Goal: Transaction & Acquisition: Purchase product/service

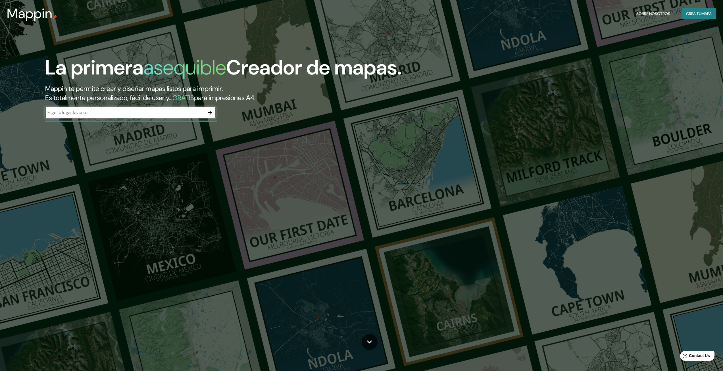
click at [156, 110] on input "text" at bounding box center [124, 112] width 159 height 7
type input "surquillo"
click at [211, 111] on icon "button" at bounding box center [210, 112] width 5 height 5
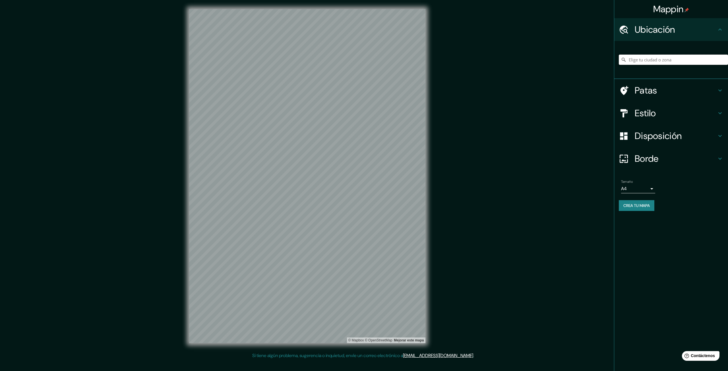
click at [676, 58] on input "Elige tu ciudad o zona" at bounding box center [673, 60] width 109 height 10
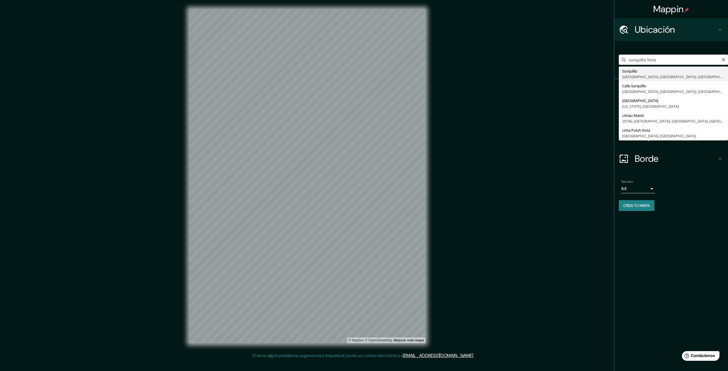
type input "Surquillo, [GEOGRAPHIC_DATA], [GEOGRAPHIC_DATA], [GEOGRAPHIC_DATA]"
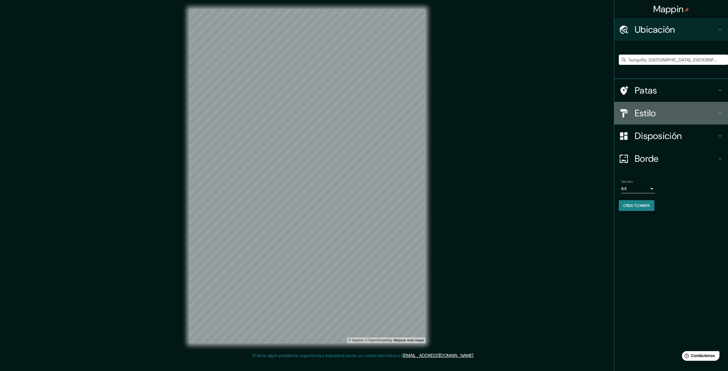
click at [663, 117] on h4 "Estilo" at bounding box center [675, 112] width 82 height 11
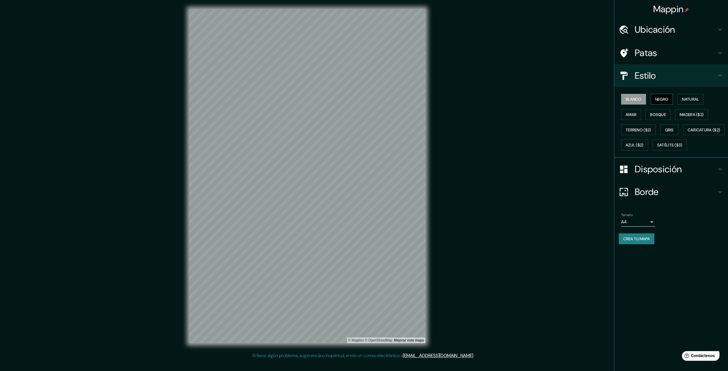
click at [667, 98] on font "Negro" at bounding box center [661, 99] width 13 height 5
click at [692, 100] on font "Natural" at bounding box center [690, 99] width 17 height 5
click at [633, 114] on font "Amar" at bounding box center [630, 114] width 11 height 5
click at [652, 114] on font "Bosque" at bounding box center [658, 114] width 16 height 5
click at [687, 116] on font "Madera ($2)" at bounding box center [691, 114] width 24 height 5
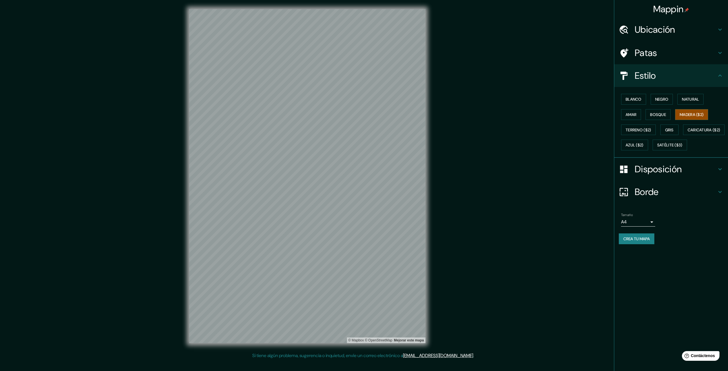
click at [638, 124] on div "Blanco Negro Natural Amar Bosque Madera ($2) Terreno ($2) Gris Caricatura ($2) …" at bounding box center [673, 122] width 109 height 61
click at [638, 127] on font "Terreno ($2)" at bounding box center [638, 129] width 26 height 5
click at [673, 129] on font "Gris" at bounding box center [669, 129] width 9 height 5
click at [687, 134] on font "Caricatura ($2)" at bounding box center [703, 129] width 33 height 7
click at [643, 147] on font "Azul ($2)" at bounding box center [634, 145] width 18 height 5
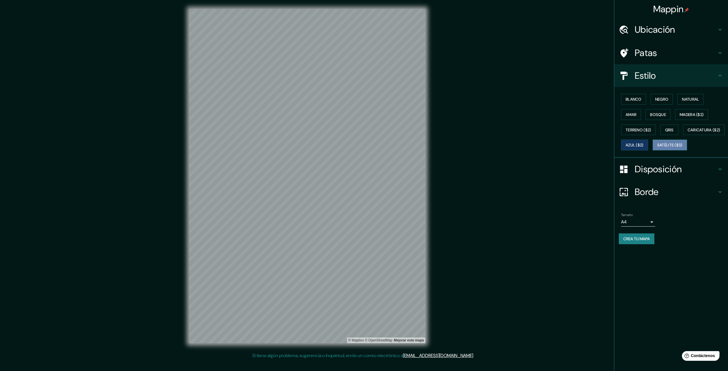
click at [657, 148] on font "Satélite ($3)" at bounding box center [669, 145] width 25 height 5
click at [626, 101] on font "Blanco" at bounding box center [633, 99] width 16 height 5
click at [668, 99] on font "Negro" at bounding box center [661, 99] width 13 height 5
click at [660, 175] on font "Disposición" at bounding box center [657, 169] width 47 height 12
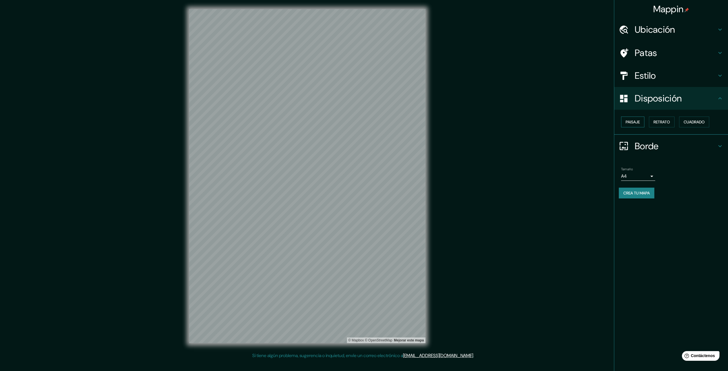
click at [634, 121] on font "Paisaje" at bounding box center [632, 121] width 14 height 5
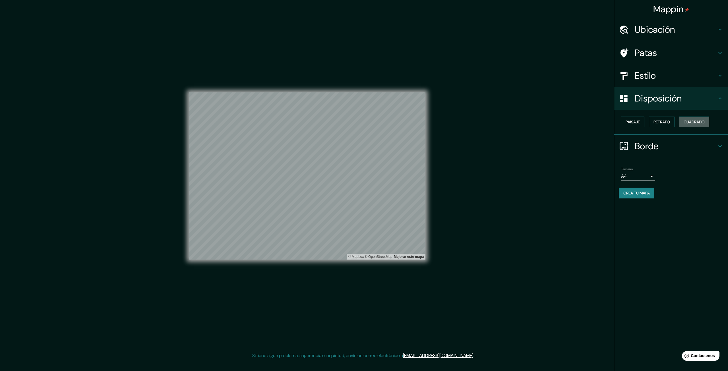
click at [694, 125] on font "Cuadrado" at bounding box center [693, 121] width 21 height 5
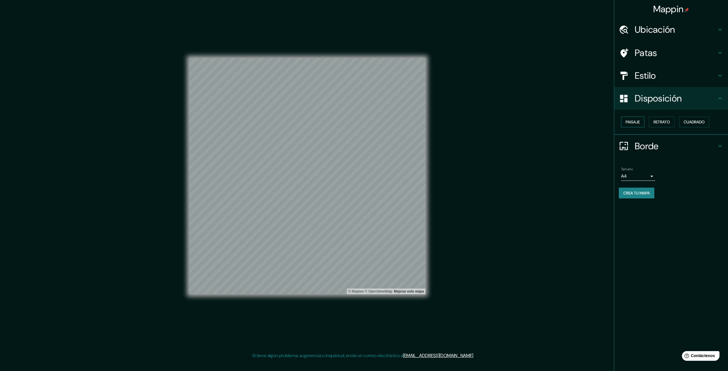
click at [639, 123] on font "Paisaje" at bounding box center [632, 121] width 14 height 5
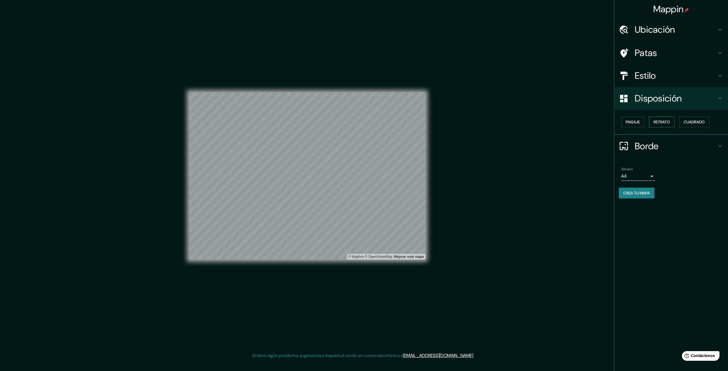
click at [662, 123] on font "Retrato" at bounding box center [661, 121] width 16 height 5
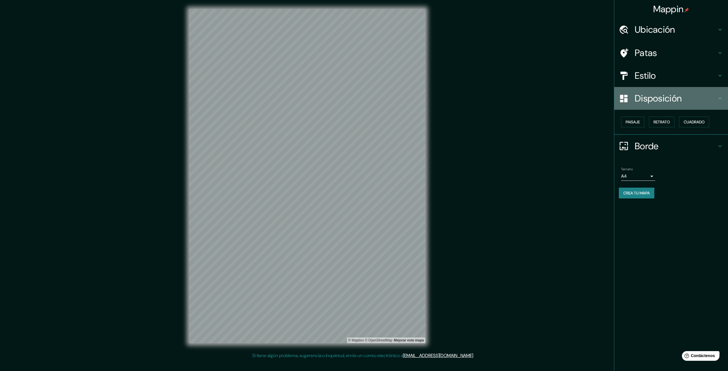
click at [669, 93] on font "Disposición" at bounding box center [657, 98] width 47 height 12
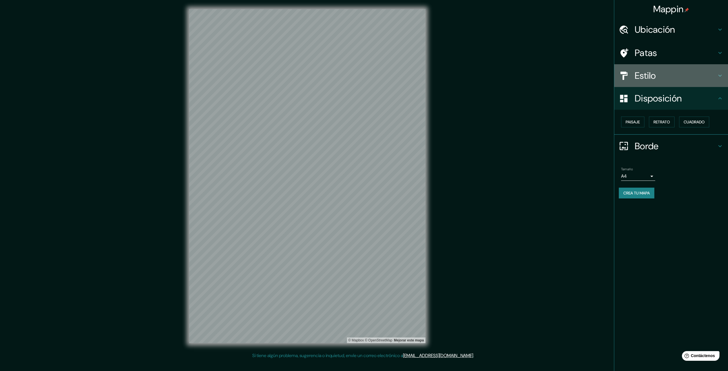
click at [669, 78] on h4 "Estilo" at bounding box center [675, 75] width 82 height 11
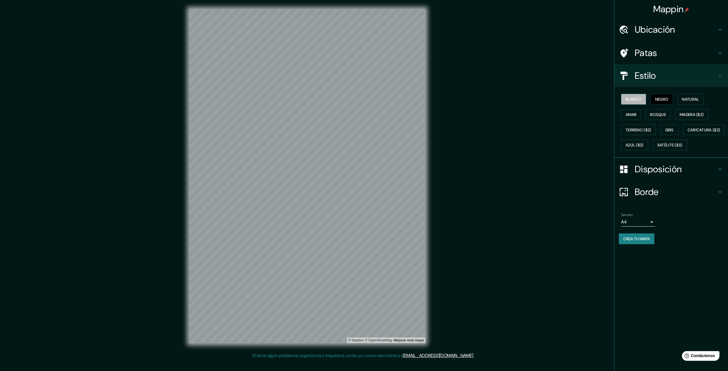
click at [639, 99] on font "Blanco" at bounding box center [633, 99] width 16 height 5
click at [635, 111] on font "Amar" at bounding box center [630, 114] width 11 height 7
click at [637, 100] on font "Blanco" at bounding box center [633, 99] width 16 height 5
